Goal: Communication & Community: Answer question/provide support

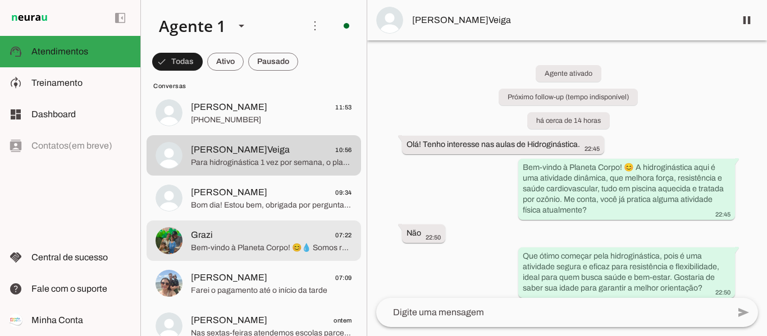
scroll to position [112, 0]
click at [232, 206] on span "Bom dia! Estou bem, obrigada por perguntar! 😊 Fique à vontade para nos procurar…" at bounding box center [271, 204] width 161 height 11
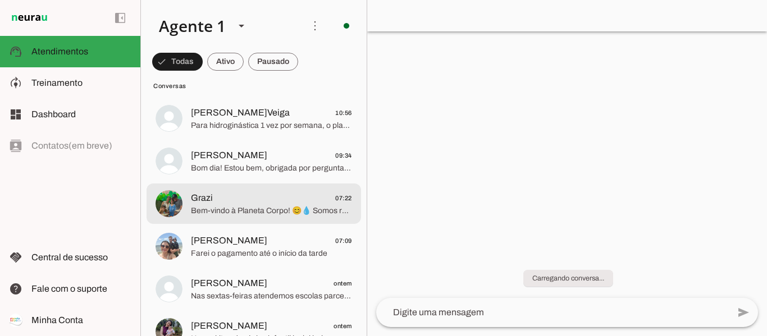
scroll to position [168, 0]
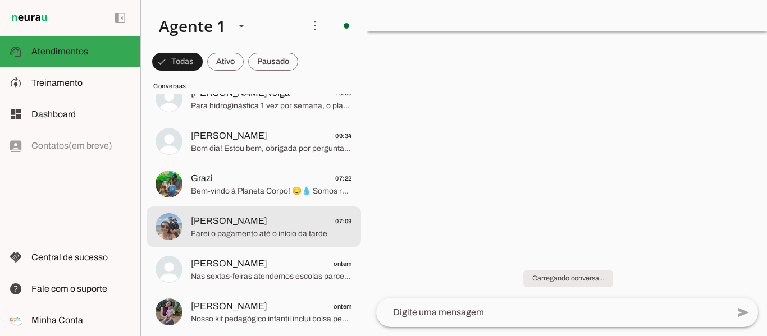
click at [257, 225] on span "Carol Rebelato 07:09" at bounding box center [271, 221] width 161 height 14
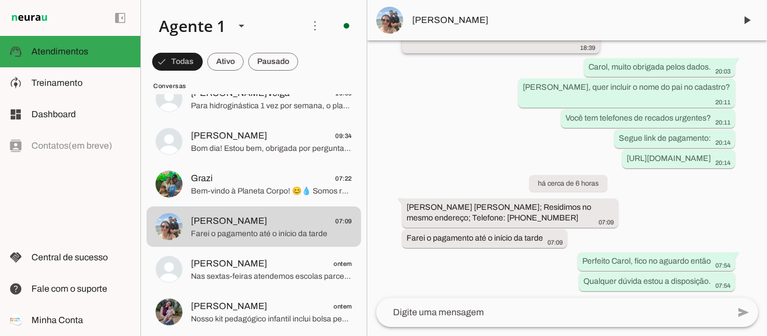
scroll to position [3582, 0]
click at [147, 207] on button "Carol Rebelato 07:09 Farei o pagamento até o início da tarde" at bounding box center [254, 227] width 214 height 40
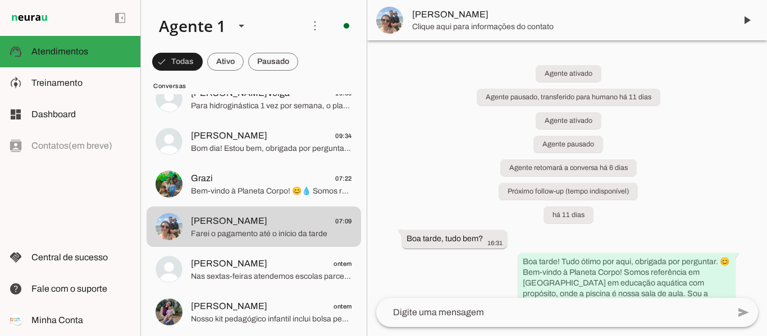
click at [526, 312] on textarea at bounding box center [552, 312] width 353 height 13
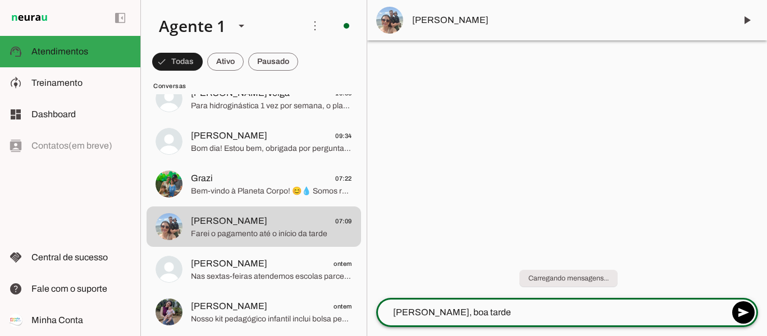
type textarea "Oi Carol, boa tarde!"
type textarea "V"
type textarea "Deu certo, você conseguiu acessar o link?"
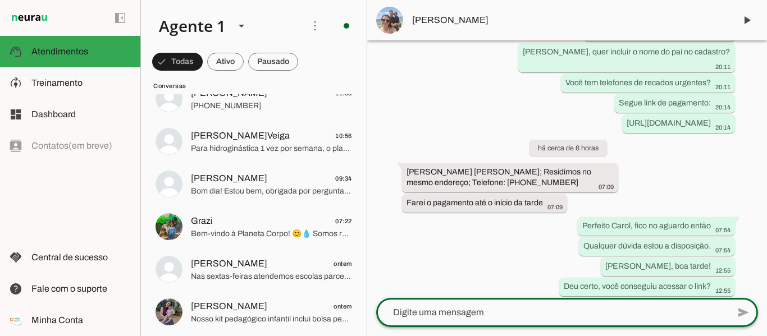
scroll to position [3686, 0]
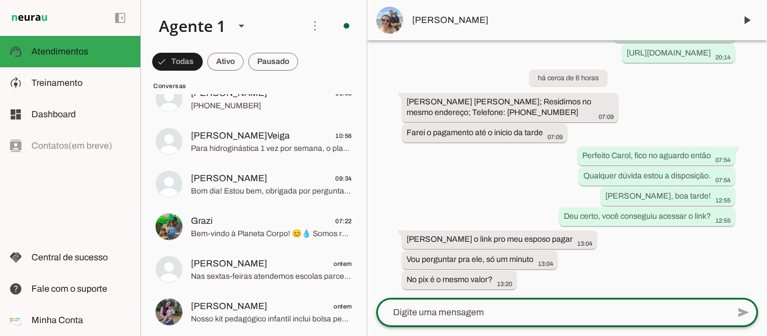
click at [521, 307] on textarea at bounding box center [552, 312] width 353 height 13
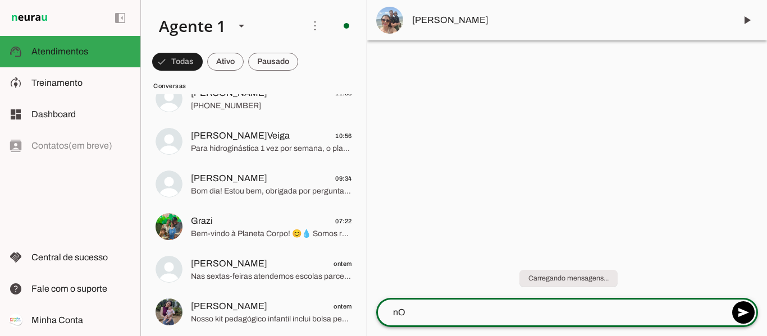
type textarea "n"
type textarea "N"
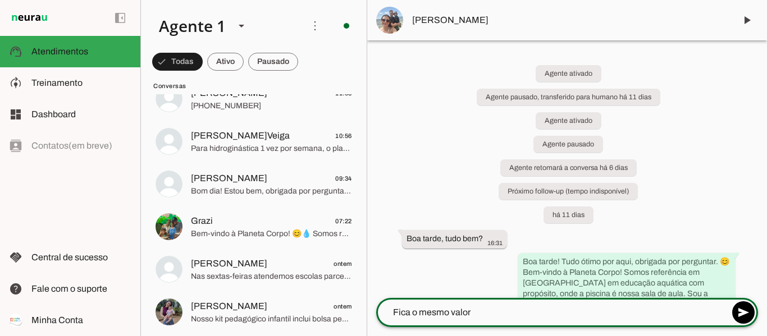
type textarea "Fica o mesmo valor"
type md-outlined-text-field "Fica o mesmo valor"
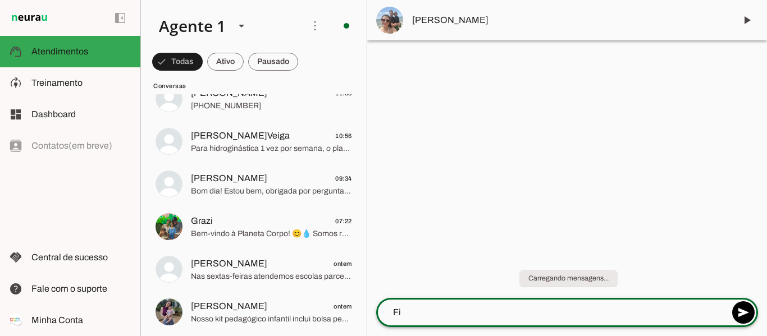
type textarea "F"
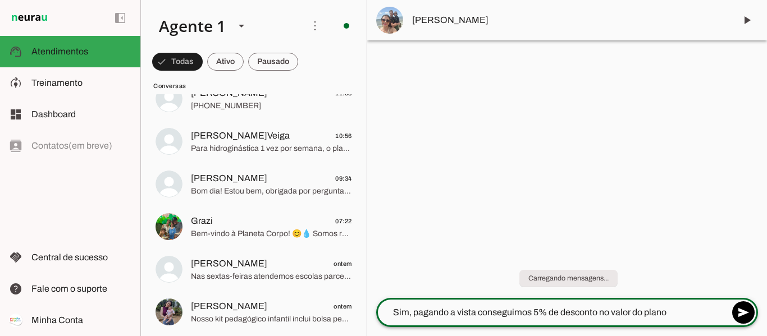
click at [479, 312] on textarea "Sim, pagando a vista conseguimos 5% de desconto no valor do plano" at bounding box center [552, 312] width 353 height 13
type textarea "Sim, pagando a vista no pix conseguimos 5% de desconto no valor do plano"
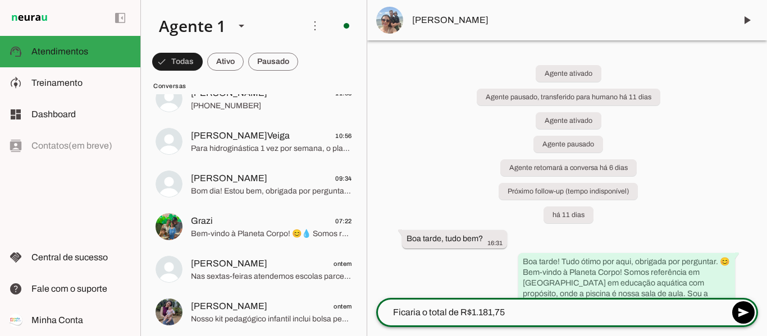
type textarea "Ficaria o total de R$1.181,75"
type md-outlined-text-field "Ficaria o total de R$1.181,75"
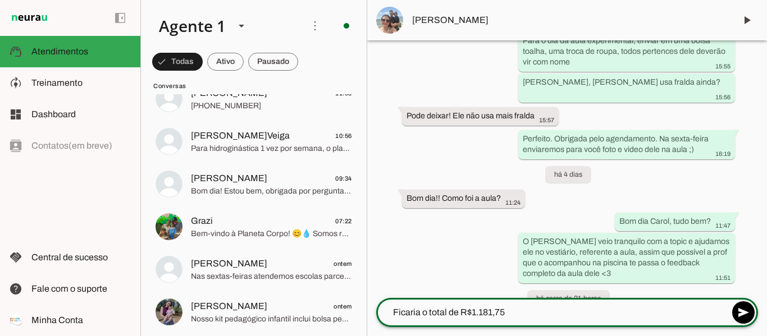
scroll to position [2576, 0]
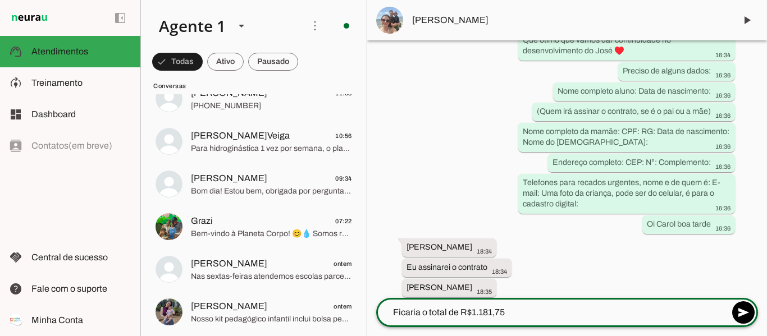
drag, startPoint x: 520, startPoint y: 307, endPoint x: 339, endPoint y: 304, distance: 180.8
click at [342, 303] on div "Agente 1 Criar Agente Você atingiu o limite de IAs Neurau permitidas. Atualize …" at bounding box center [453, 168] width 626 height 336
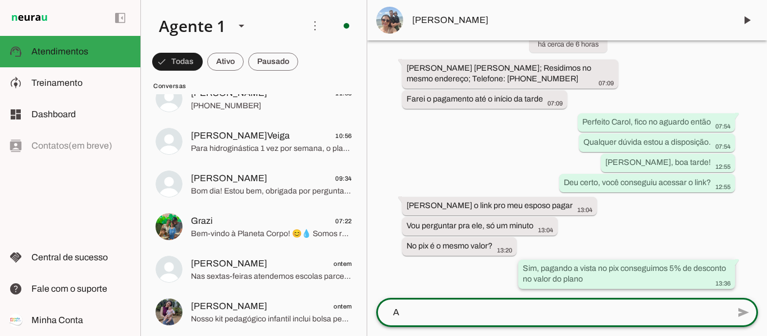
scroll to position [0, 0]
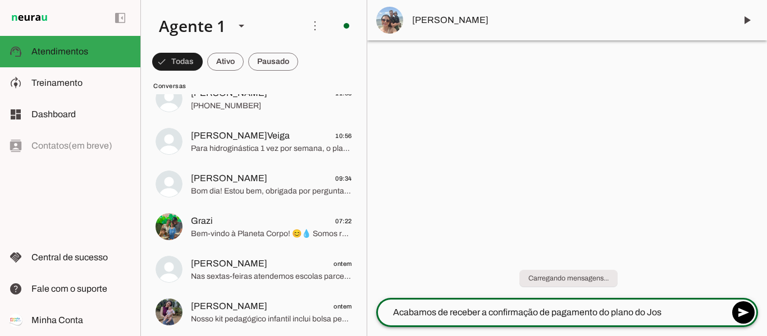
type textarea "Acabamos de receber a confirmação de pagamento do plano do José"
type textarea "Segue link para assinatura do contrato do José e comprovante de recebimento"
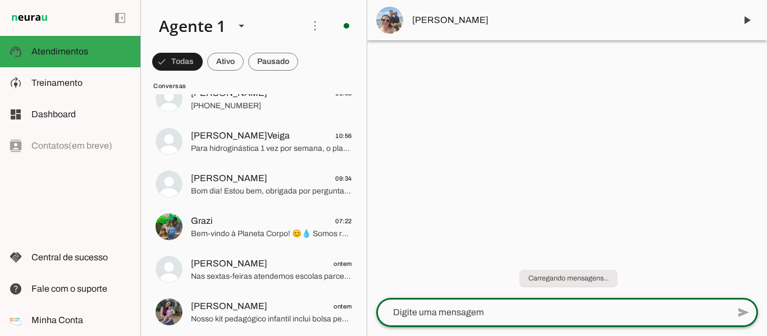
paste textarea "https://app.hubfit.com.br/contract/signature?id=0d26c8a0-345d-489a-9ca5-13bb369…"
type textarea "https://app.hubfit.com.br/contract/signature?id=0d26c8a0-345d-489a-9ca5-13bb369…"
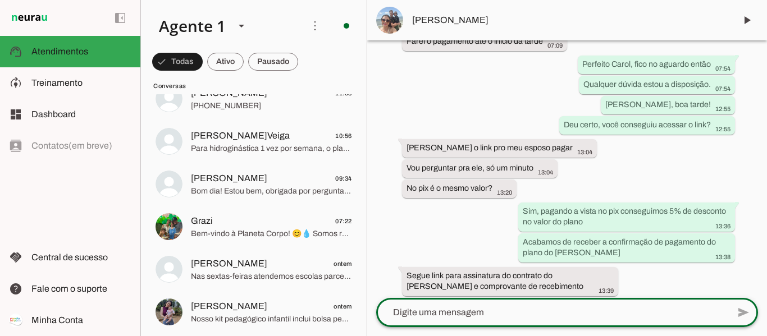
scroll to position [3870, 0]
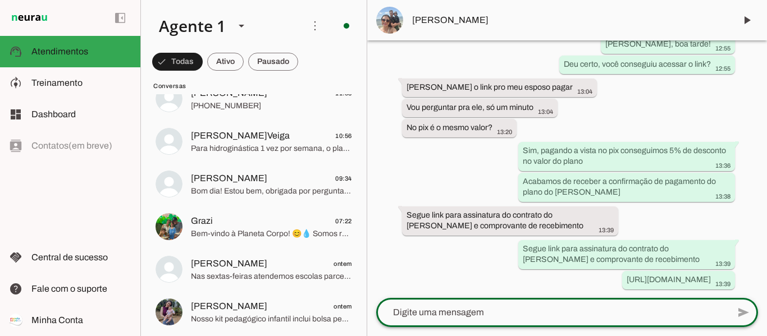
click at [574, 313] on textarea at bounding box center [552, 312] width 353 height 13
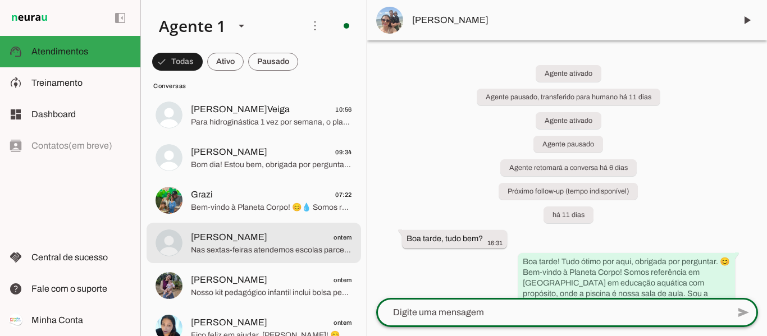
scroll to position [225, 0]
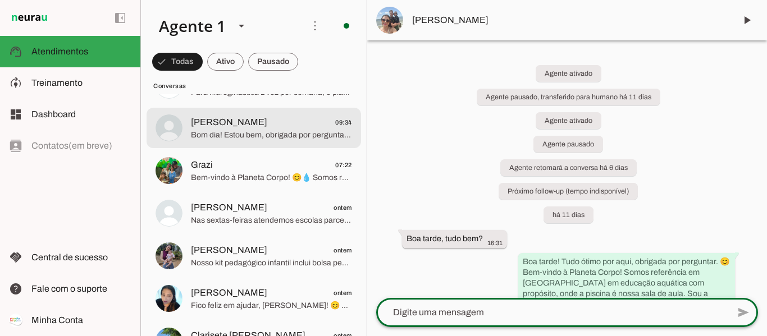
click at [241, 134] on span "Bom dia! Estou bem, obrigada por perguntar! 😊 Fique à vontade para nos procurar…" at bounding box center [271, 135] width 161 height 11
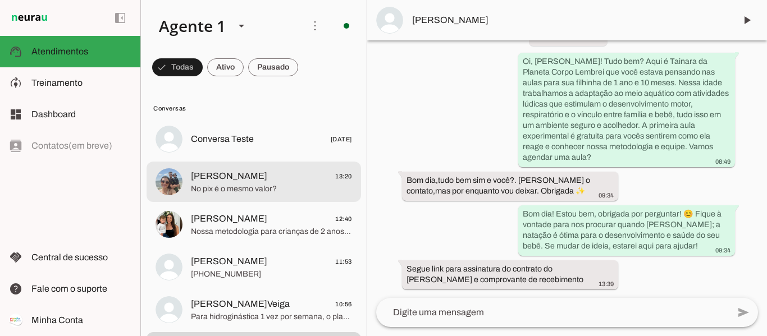
click at [237, 180] on span "[PERSON_NAME]" at bounding box center [229, 176] width 76 height 13
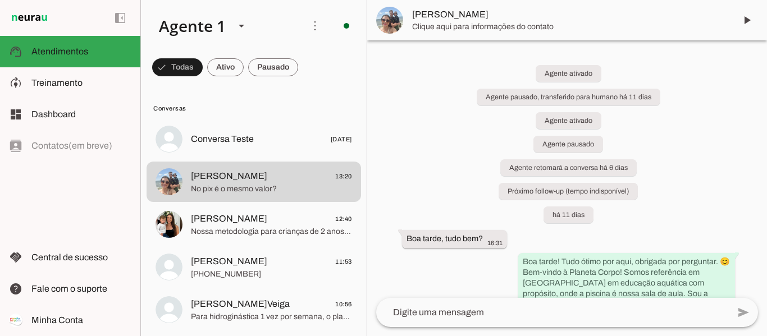
scroll to position [3870, 0]
